Goal: Information Seeking & Learning: Learn about a topic

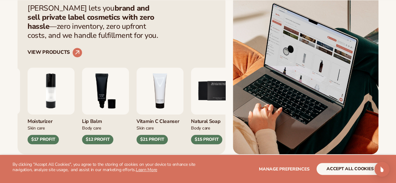
scroll to position [282, 0]
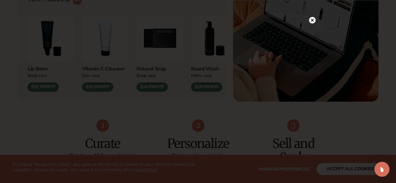
click at [312, 19] on circle at bounding box center [312, 20] width 7 height 7
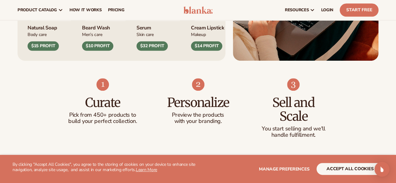
scroll to position [313, 0]
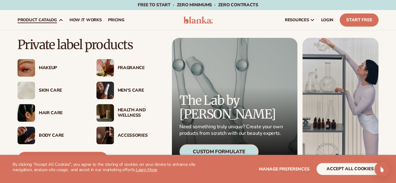
click at [103, 92] on img at bounding box center [105, 91] width 18 height 18
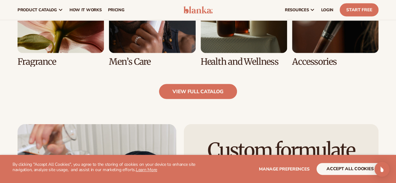
scroll to position [532, 0]
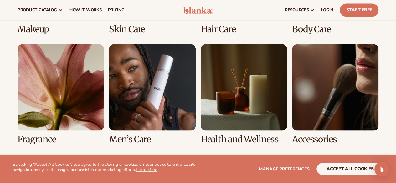
click at [161, 86] on link "6 / 8" at bounding box center [152, 94] width 86 height 100
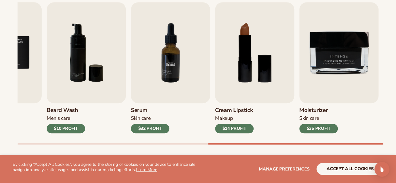
scroll to position [219, 0]
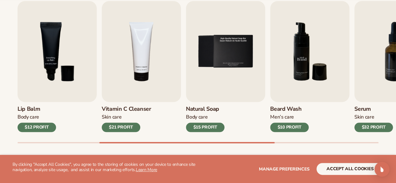
click at [305, 73] on img "6 / 9" at bounding box center [309, 51] width 79 height 101
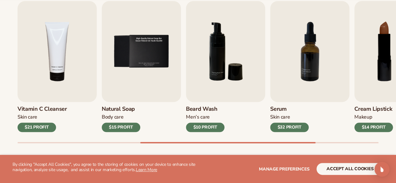
click at [213, 107] on h3 "Beard Wash" at bounding box center [205, 109] width 38 height 7
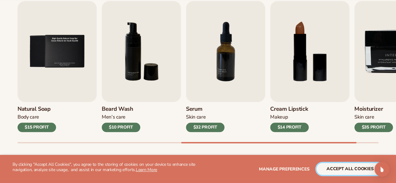
click at [363, 171] on button "accept all cookies" at bounding box center [349, 169] width 67 height 12
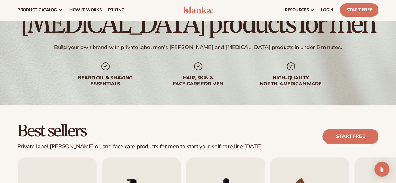
scroll to position [0, 0]
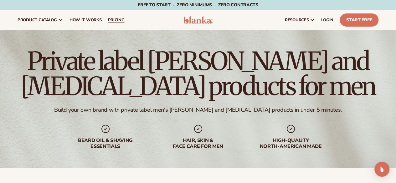
click at [115, 19] on span "pricing" at bounding box center [116, 20] width 17 height 5
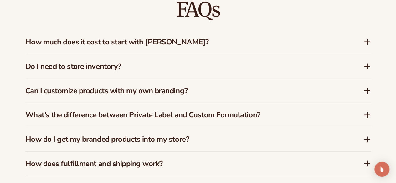
scroll to position [883, 0]
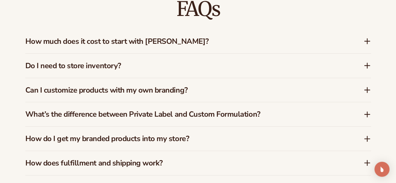
click at [364, 41] on icon at bounding box center [366, 41] width 5 height 0
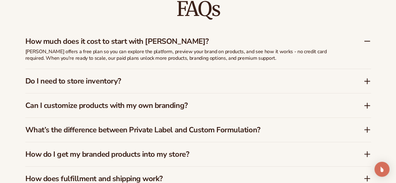
click at [364, 41] on icon at bounding box center [366, 41] width 5 height 0
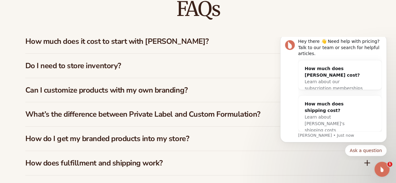
scroll to position [0, 0]
click at [387, 40] on button "Dismiss notification" at bounding box center [384, 36] width 8 height 8
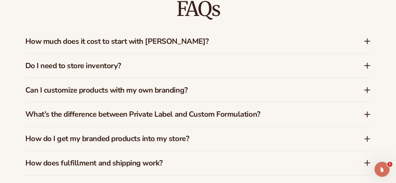
click at [367, 66] on icon at bounding box center [367, 65] width 0 height 5
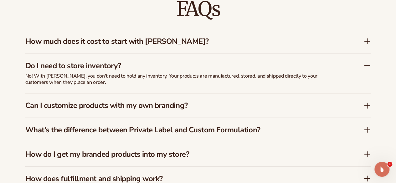
click at [367, 66] on icon at bounding box center [367, 66] width 8 height 8
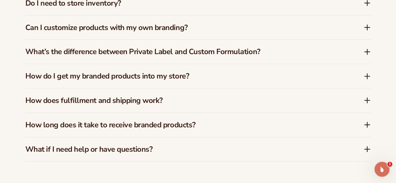
scroll to position [977, 0]
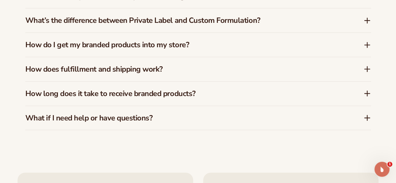
click at [366, 21] on icon at bounding box center [366, 21] width 5 height 0
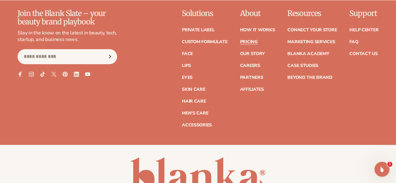
scroll to position [1352, 0]
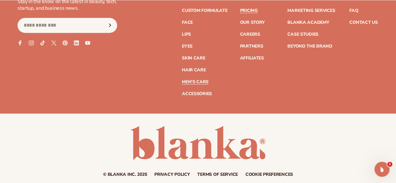
click at [182, 80] on link "Men's Care" at bounding box center [195, 82] width 26 height 4
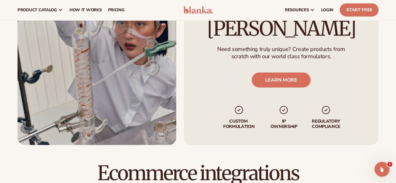
scroll to position [594, 0]
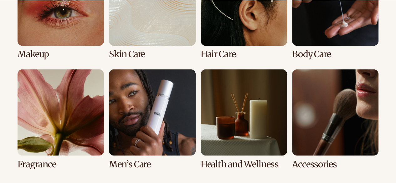
scroll to position [519, 0]
